Goal: Find specific page/section: Find specific page/section

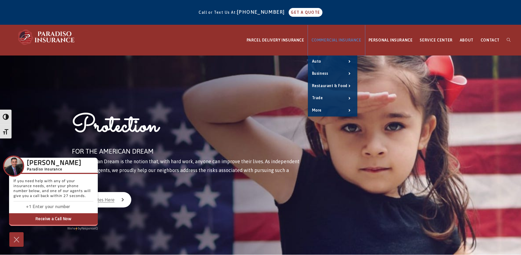
click at [336, 42] on span "COMMERCIAL INSURANCE" at bounding box center [337, 40] width 50 height 4
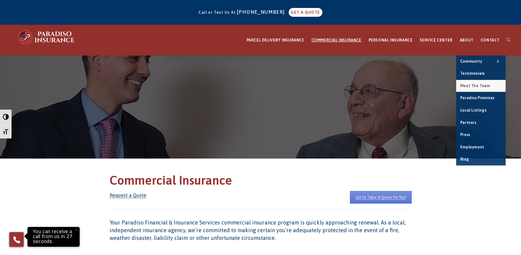
click at [479, 86] on span "Meet the Team" at bounding box center [476, 86] width 30 height 4
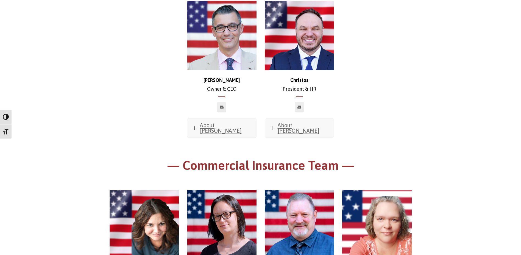
scroll to position [83, 0]
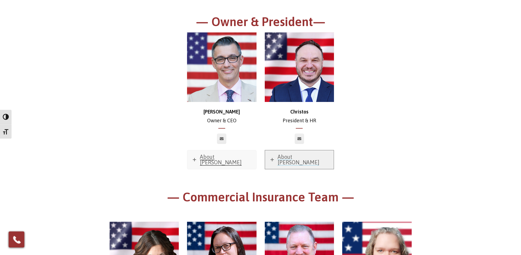
click at [296, 157] on span "About Christos" at bounding box center [299, 160] width 42 height 12
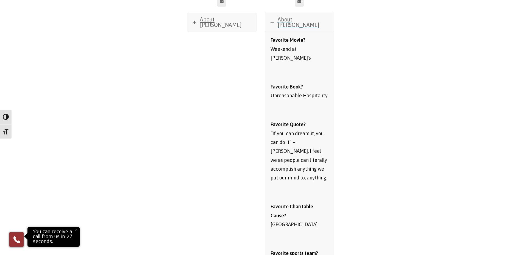
scroll to position [165, 0]
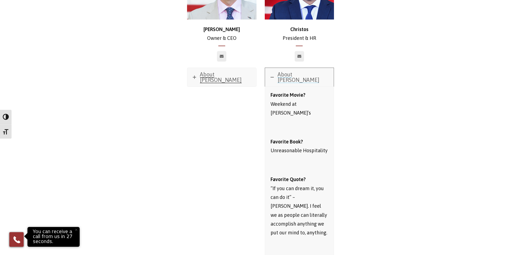
click at [293, 76] on span "About Christos" at bounding box center [299, 77] width 42 height 12
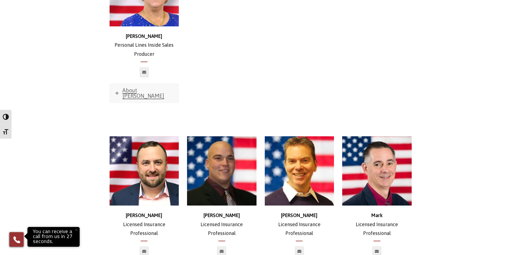
scroll to position [2501, 0]
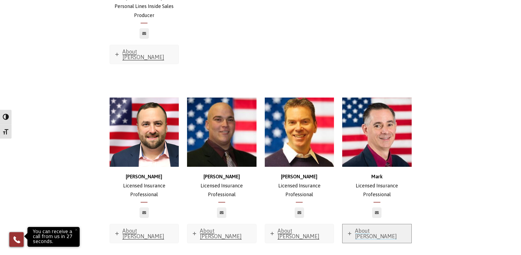
click at [350, 232] on icon at bounding box center [349, 233] width 3 height 3
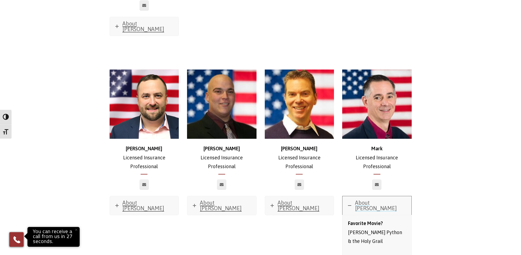
scroll to position [2556, 0]
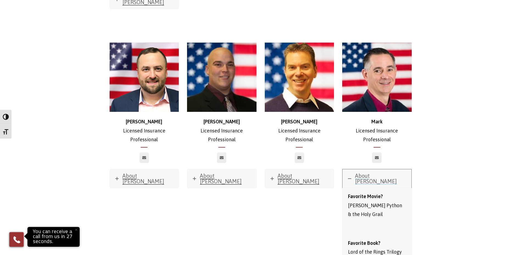
click at [359, 169] on link "About Mark" at bounding box center [377, 178] width 69 height 19
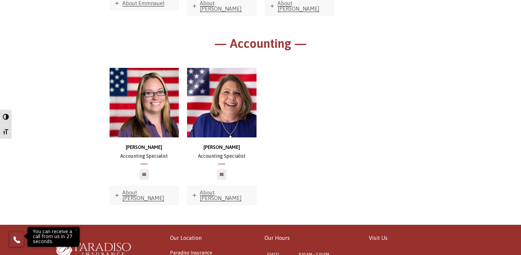
scroll to position [3253, 0]
